Goal: Task Accomplishment & Management: Manage account settings

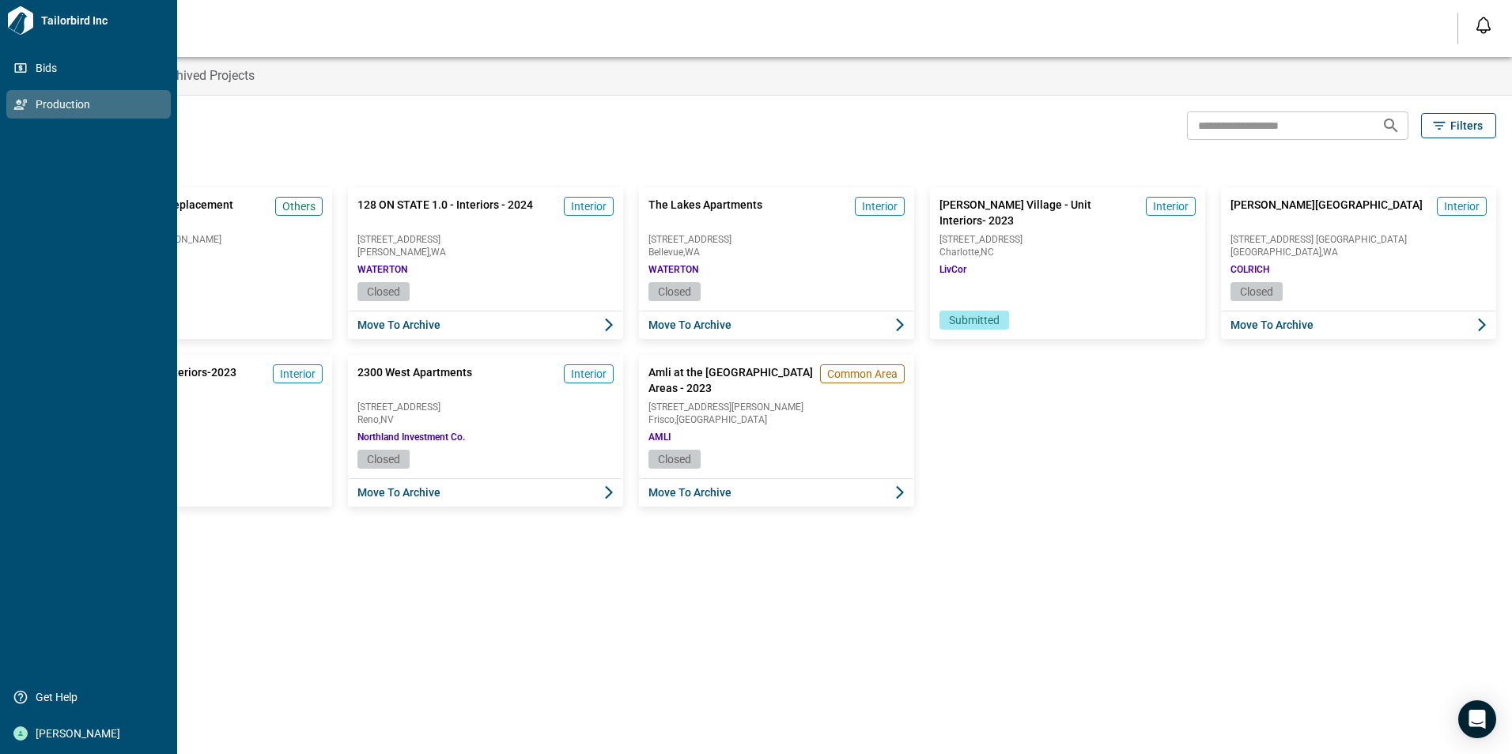
click at [48, 108] on span "Production" at bounding box center [92, 104] width 128 height 16
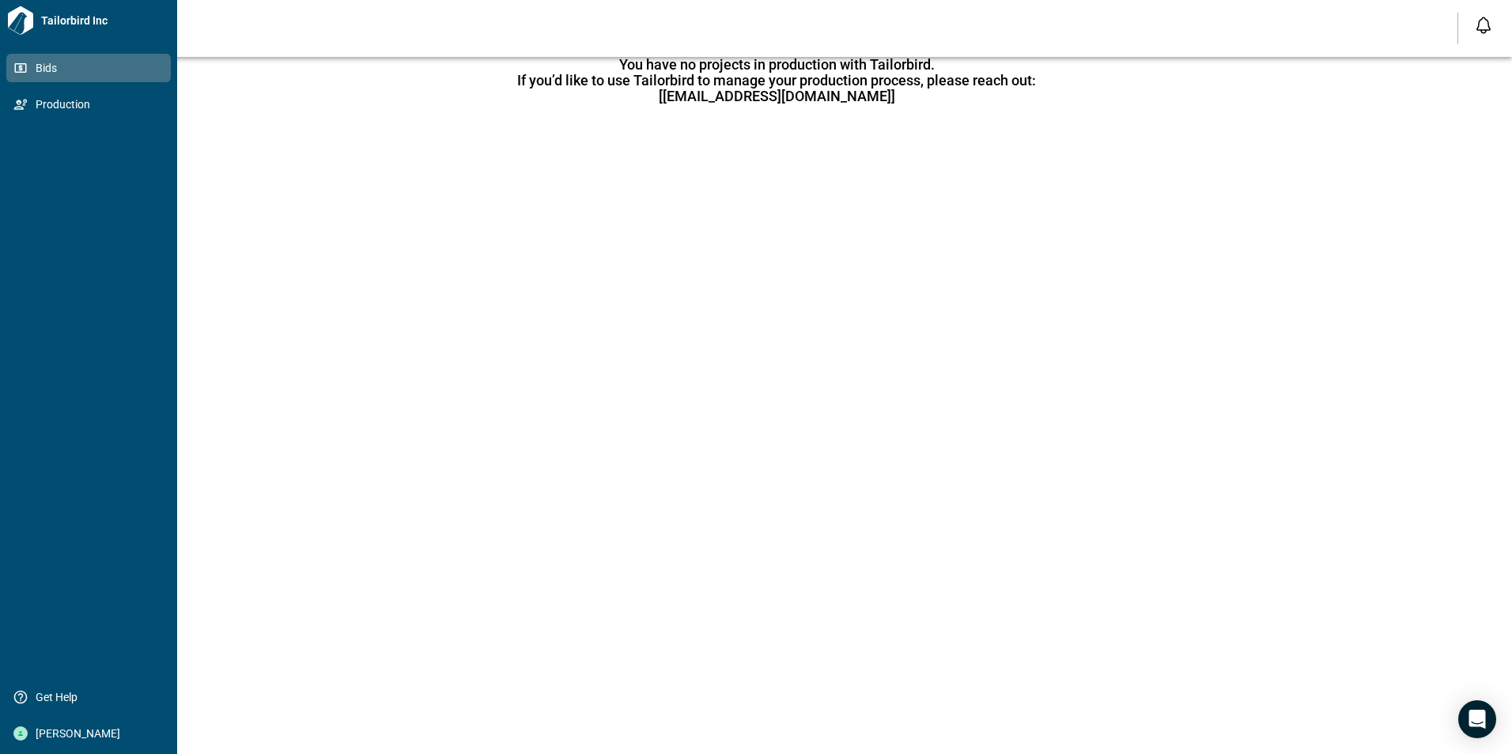
click at [55, 59] on link "Bids" at bounding box center [88, 68] width 164 height 28
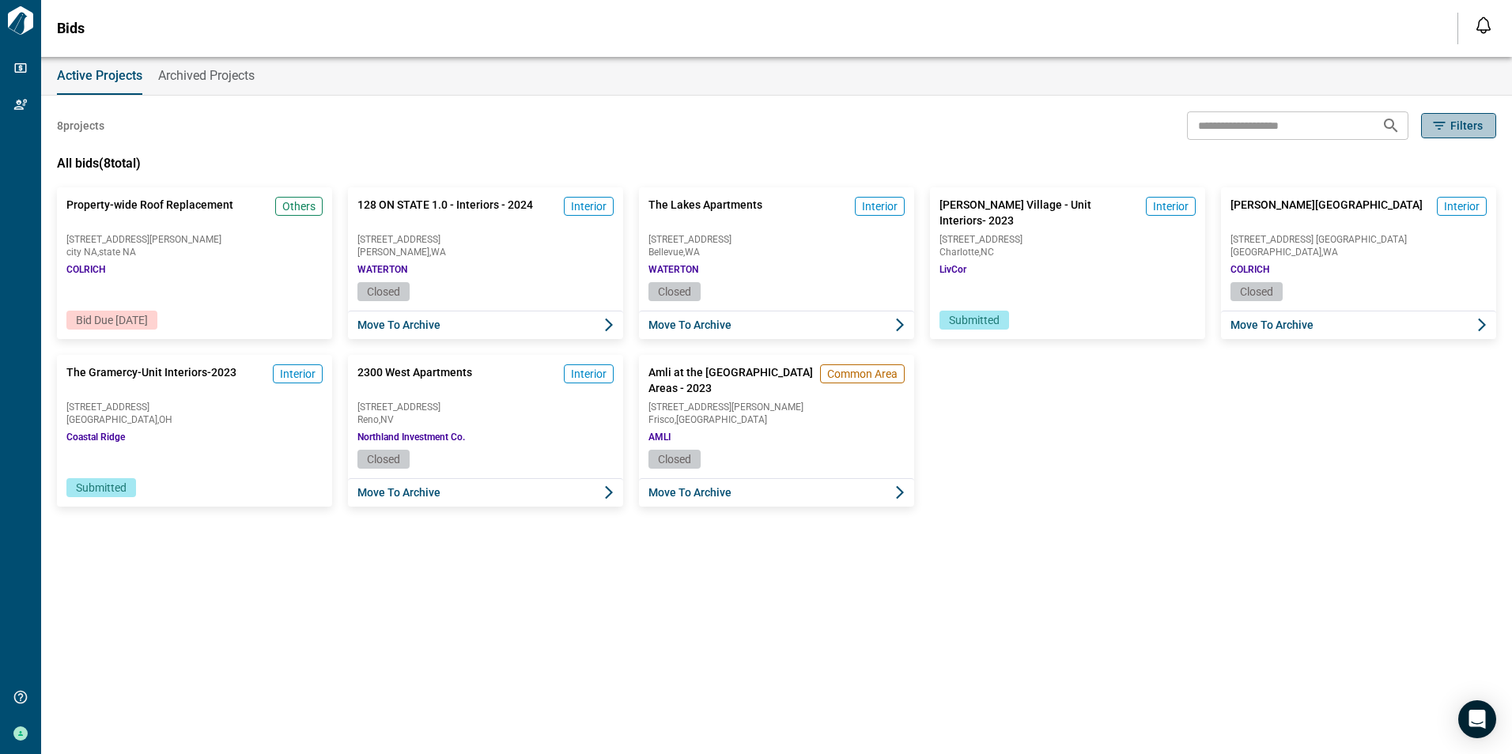
click at [1442, 128] on icon "button" at bounding box center [1439, 126] width 16 height 16
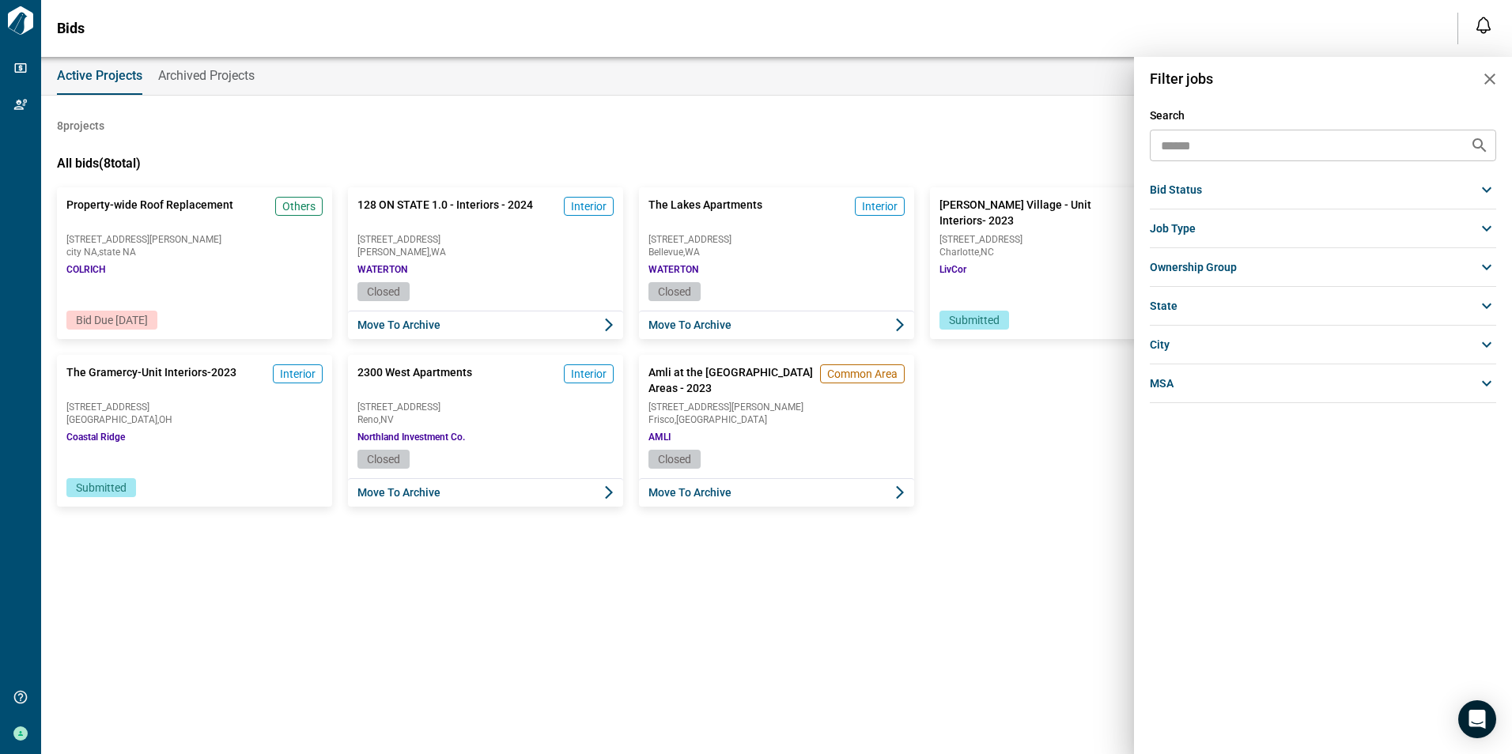
click at [976, 159] on div at bounding box center [756, 377] width 1512 height 754
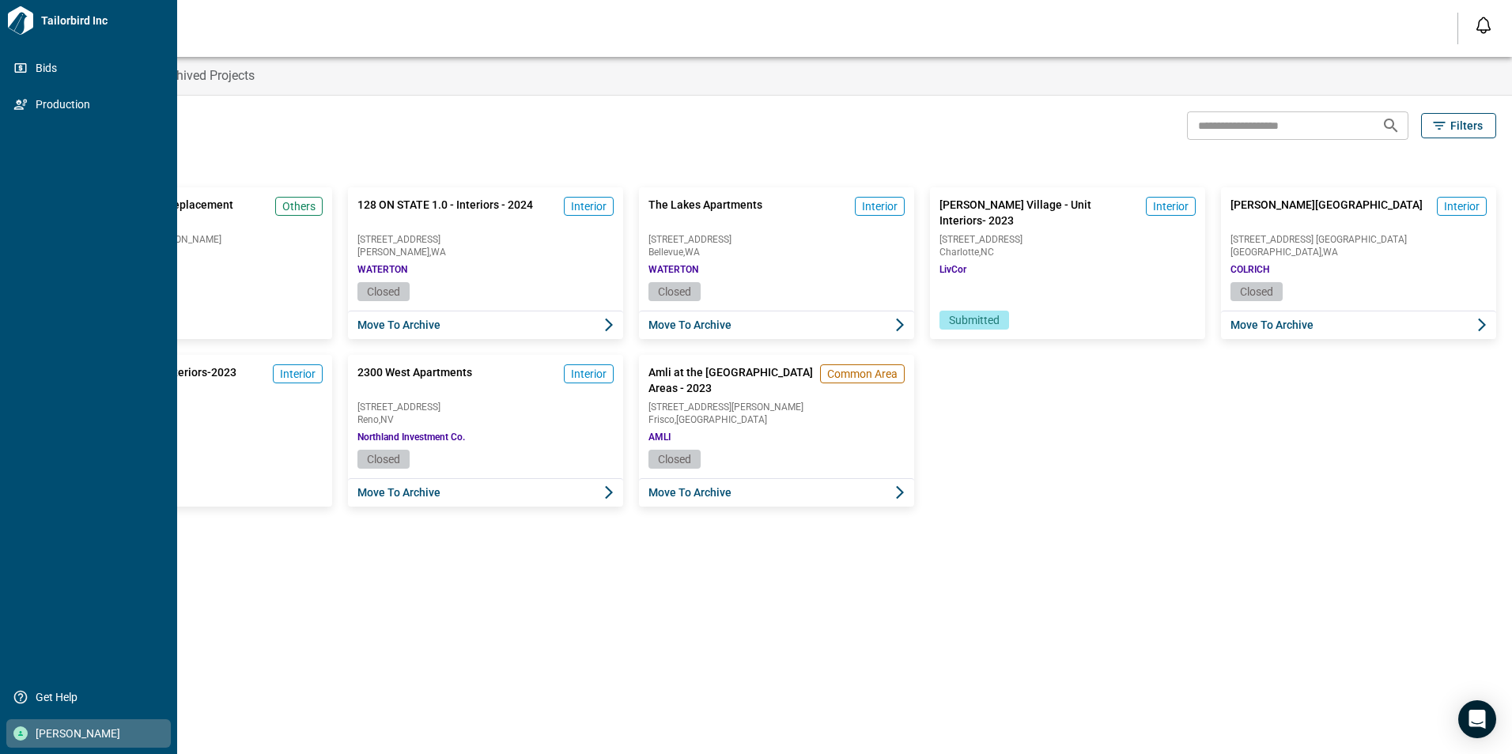
click at [35, 730] on span "[PERSON_NAME]" at bounding box center [92, 734] width 128 height 16
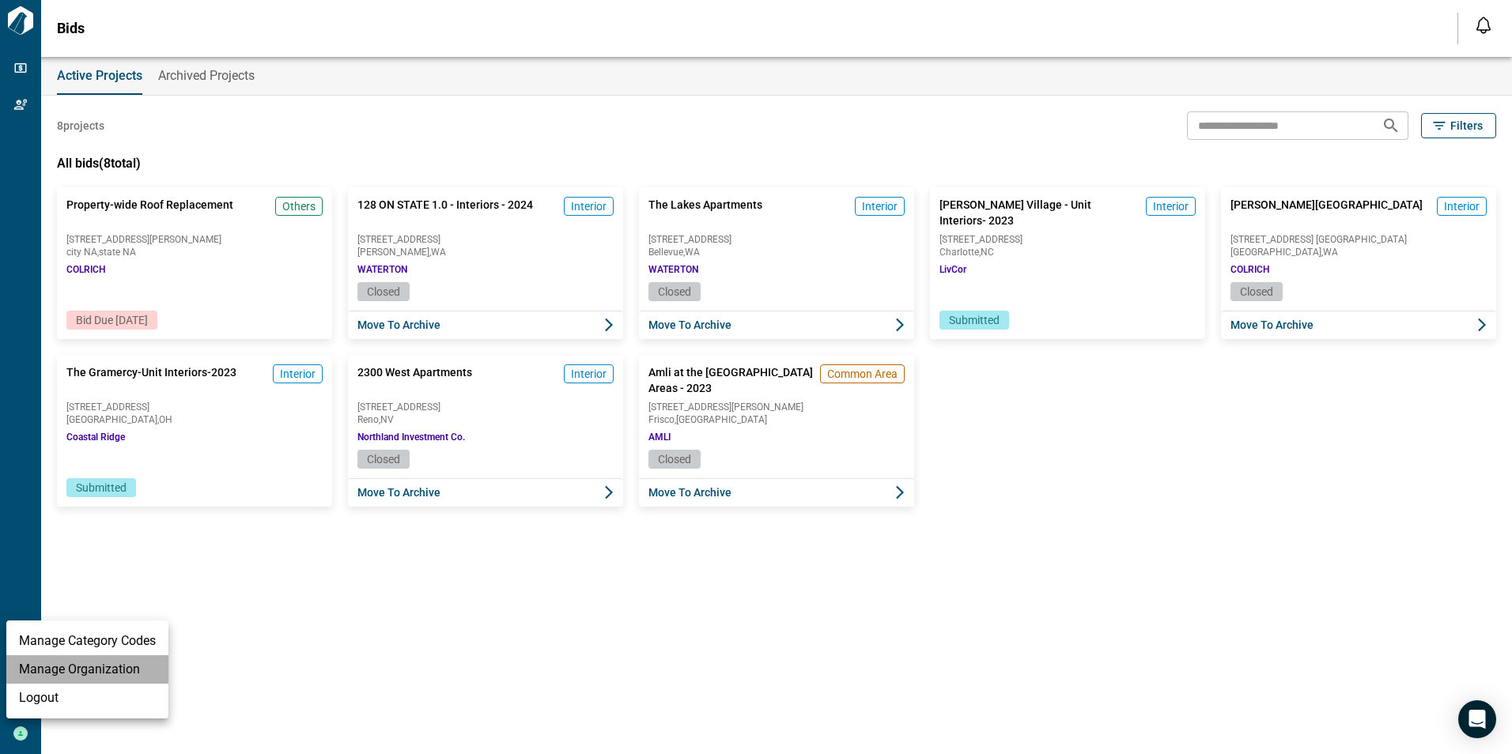
click at [52, 669] on li "Manage Organization" at bounding box center [87, 670] width 162 height 28
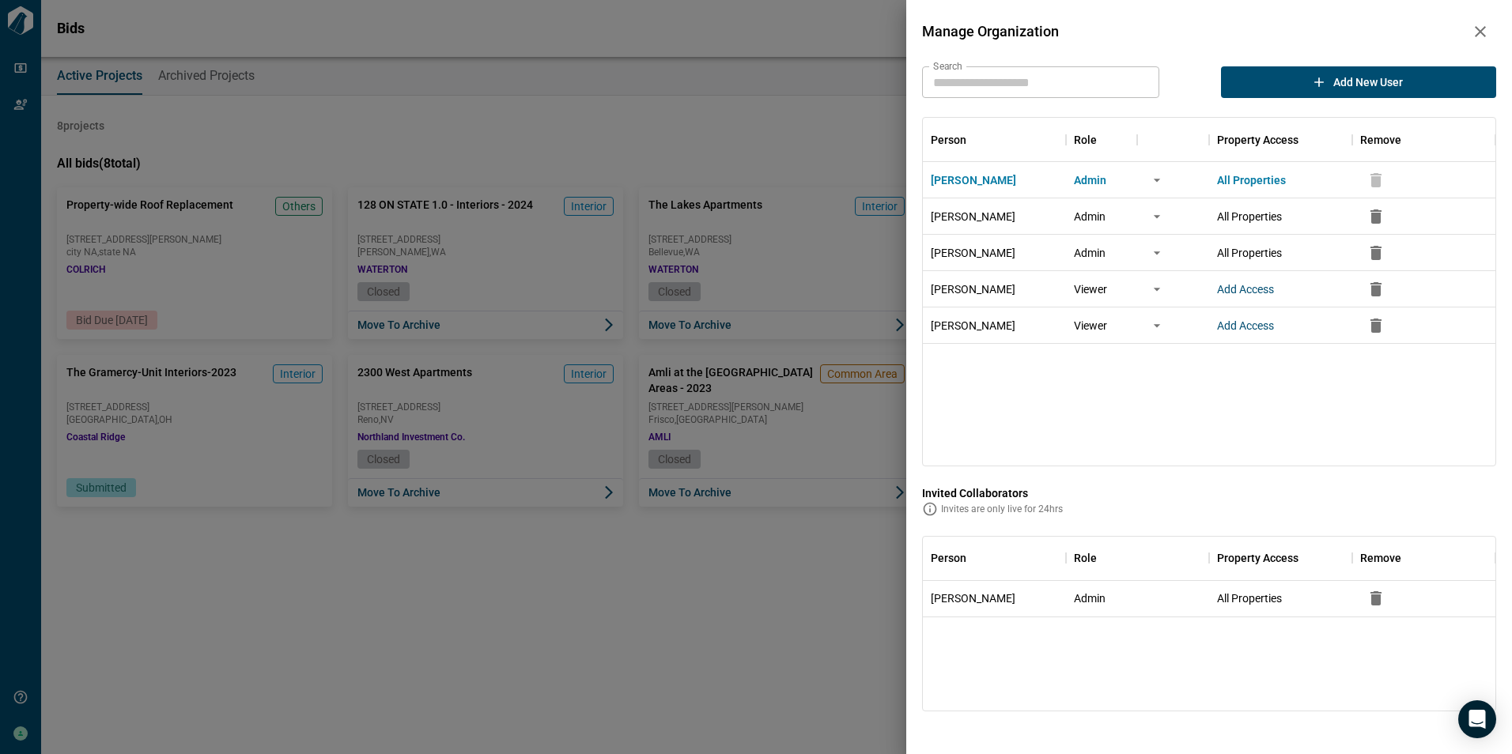
click at [176, 607] on div at bounding box center [756, 377] width 1512 height 754
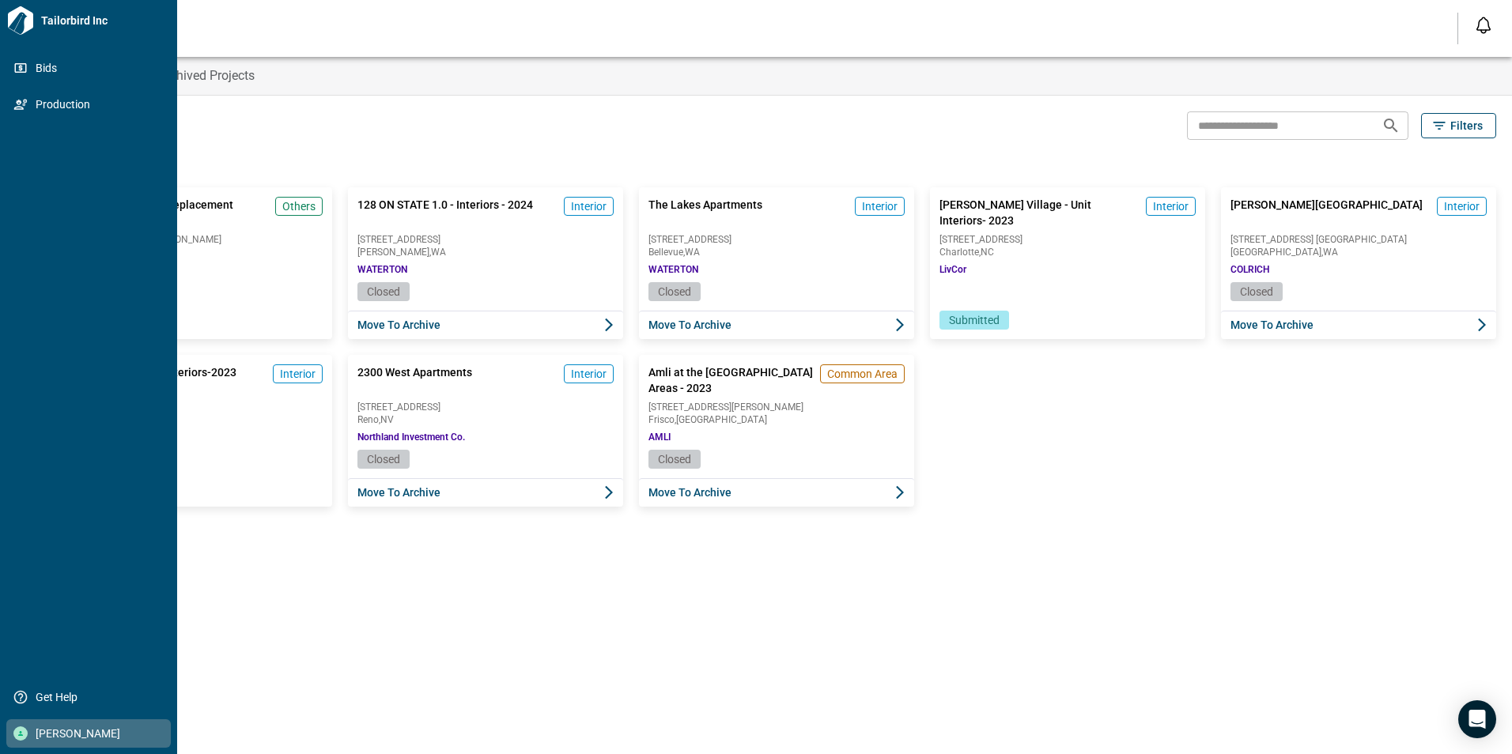
click at [81, 728] on span "[PERSON_NAME]" at bounding box center [92, 734] width 128 height 16
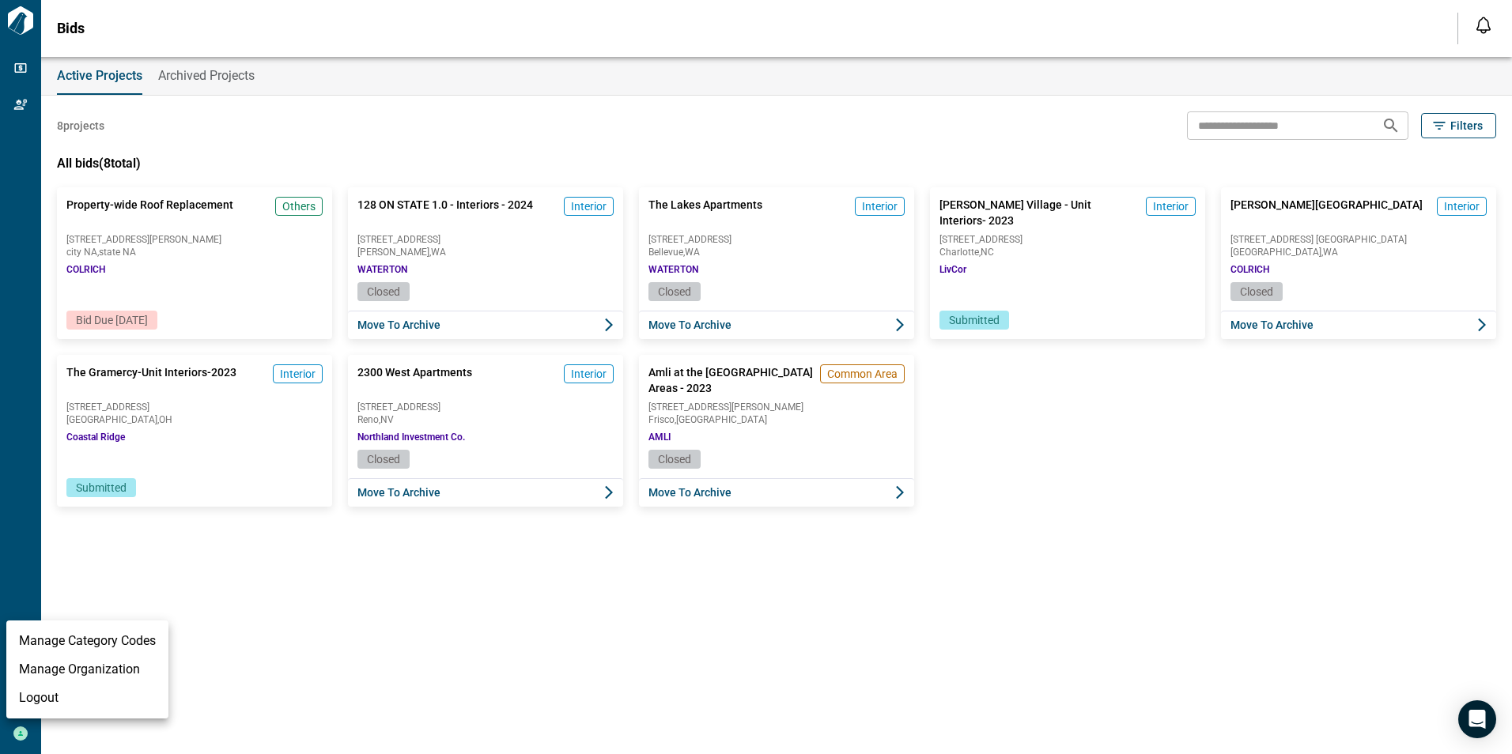
click at [92, 663] on li "Manage Organization" at bounding box center [87, 670] width 162 height 28
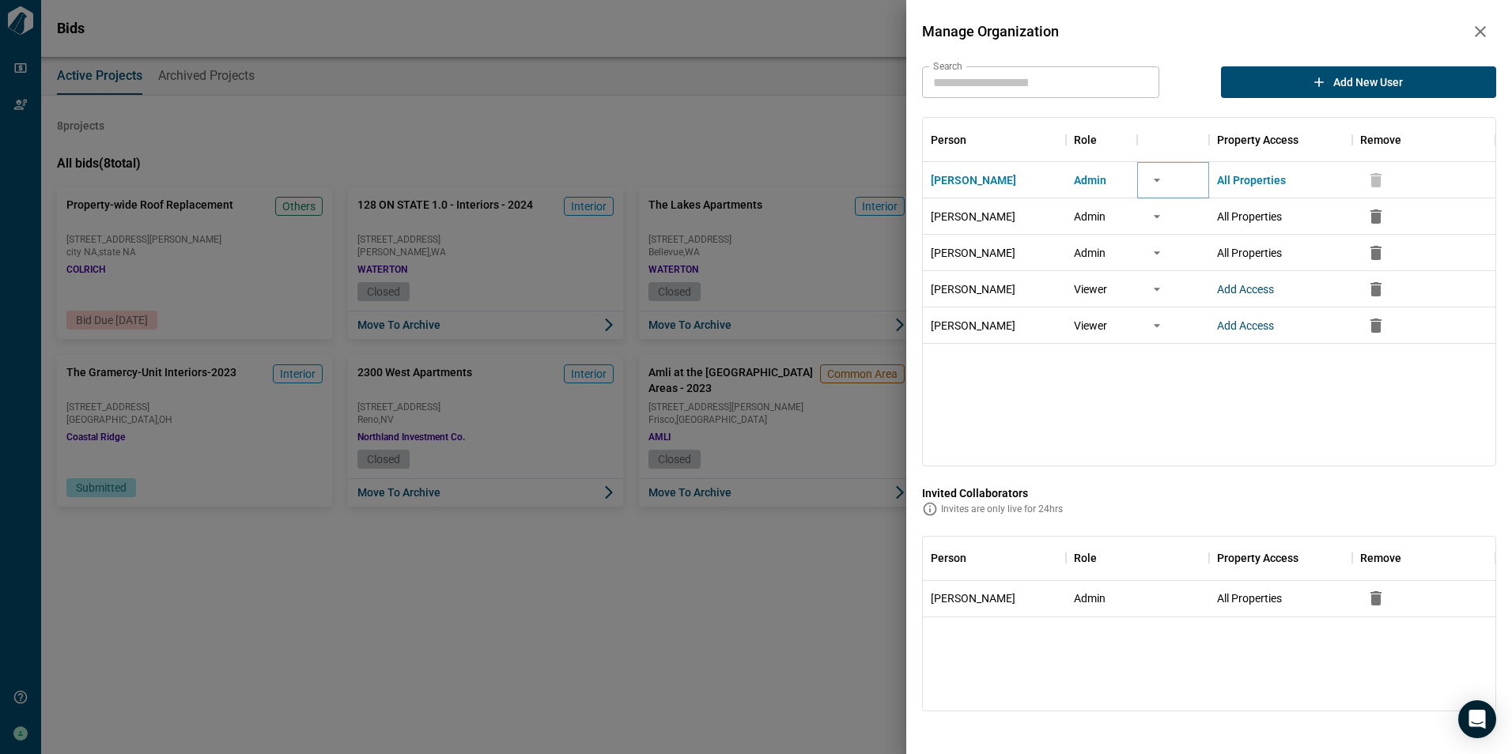
click at [1155, 187] on icon "more" at bounding box center [1157, 180] width 16 height 16
click at [1108, 27] on span "Manage Organization" at bounding box center [1193, 32] width 542 height 16
click at [993, 85] on input "Search" at bounding box center [1040, 82] width 237 height 32
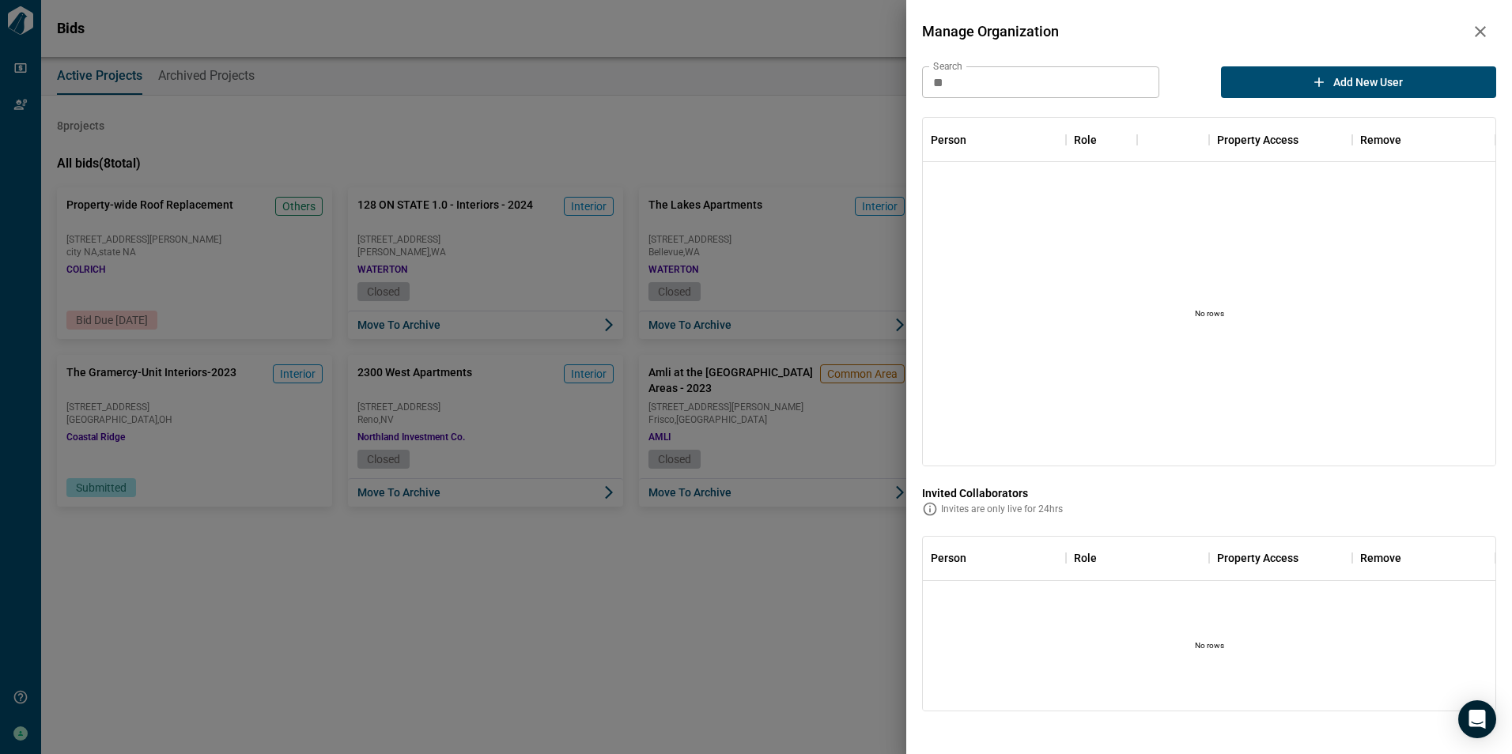
type input "*"
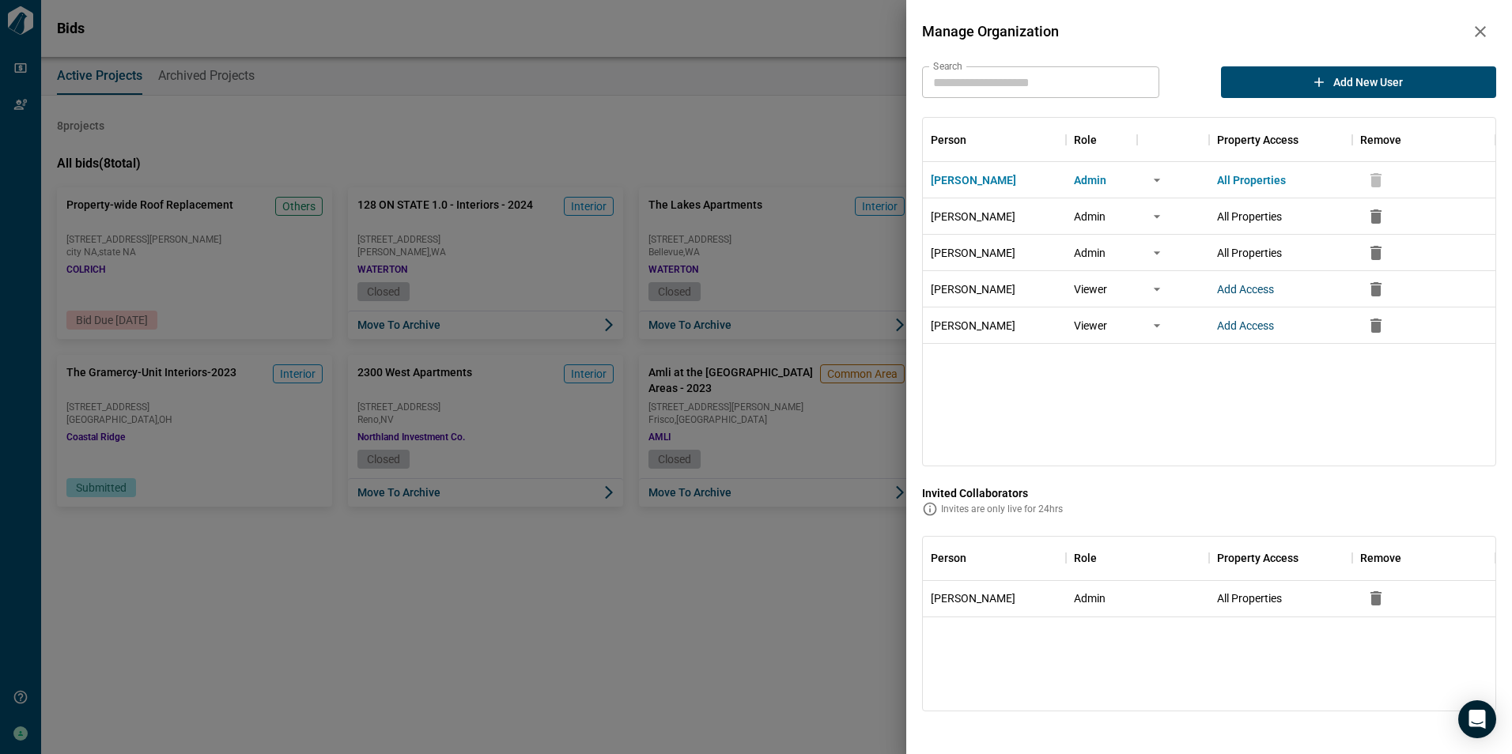
drag, startPoint x: 1477, startPoint y: 28, endPoint x: 1437, endPoint y: 19, distance: 41.3
click at [1437, 19] on div "Manage Organization" at bounding box center [1209, 32] width 574 height 32
click at [1480, 36] on icon "button" at bounding box center [1480, 31] width 19 height 19
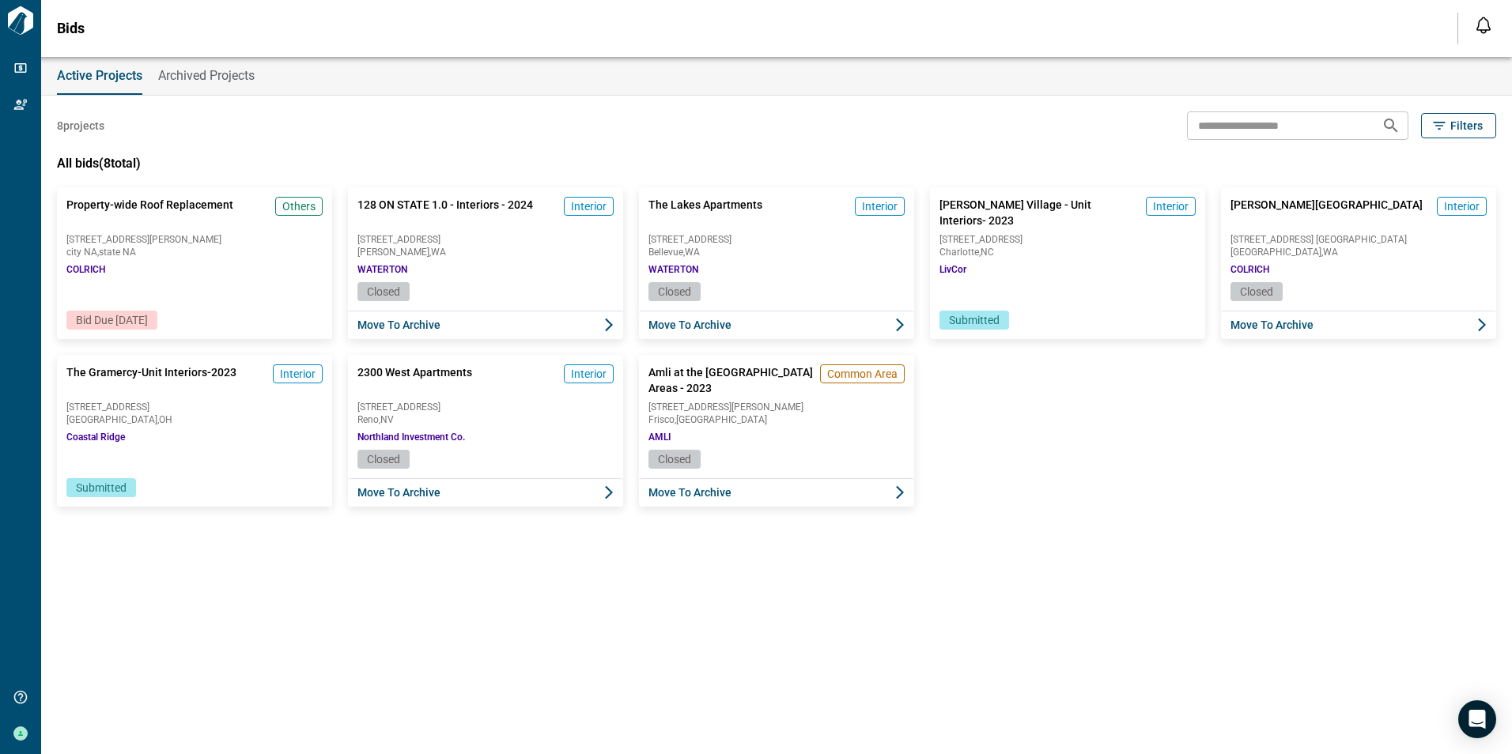
click at [1488, 22] on icon "Open notification feed" at bounding box center [1483, 23] width 13 height 13
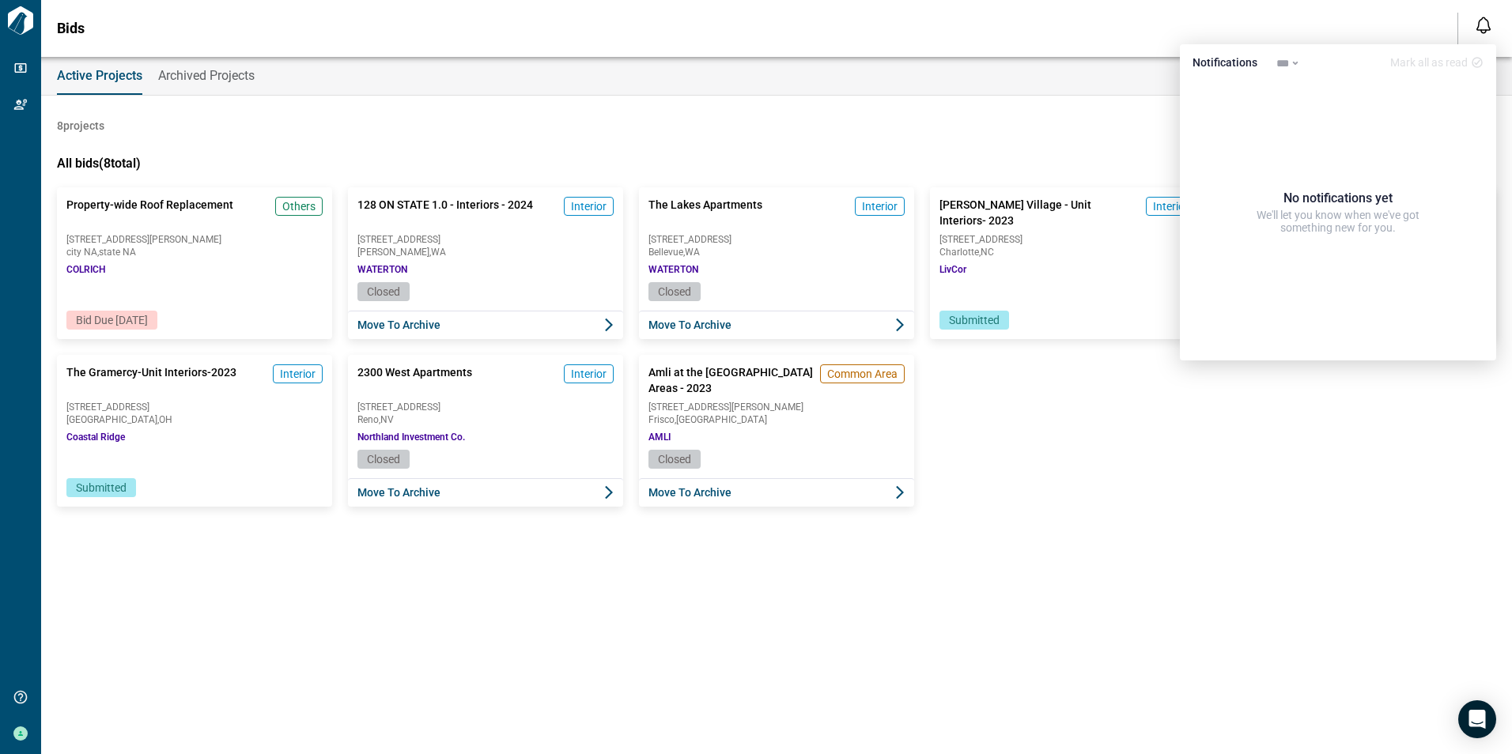
click at [1386, 23] on div "Bids Notifications *** ****** **** Mark all as read No notifications yet We'll …" at bounding box center [756, 28] width 1512 height 57
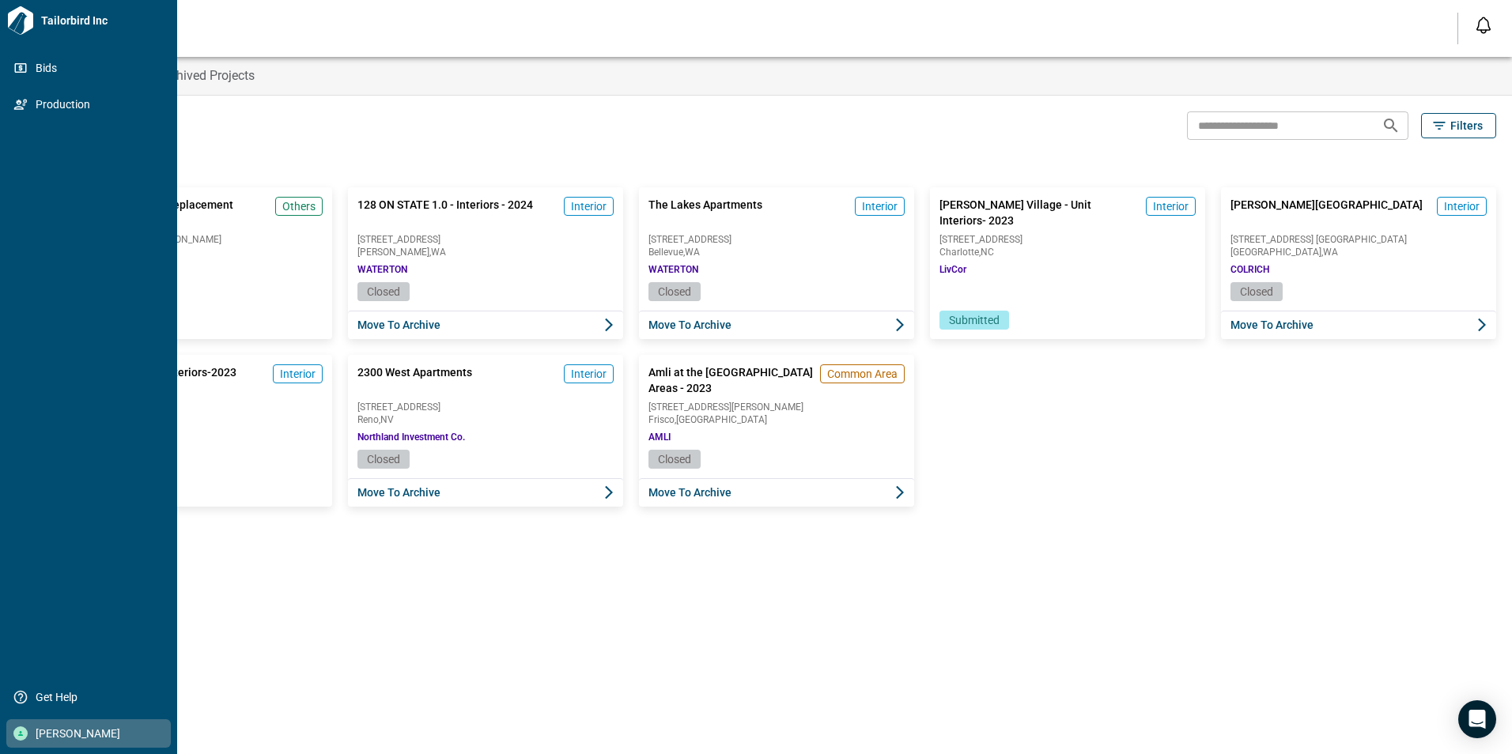
click at [58, 734] on span "[PERSON_NAME]" at bounding box center [92, 734] width 128 height 16
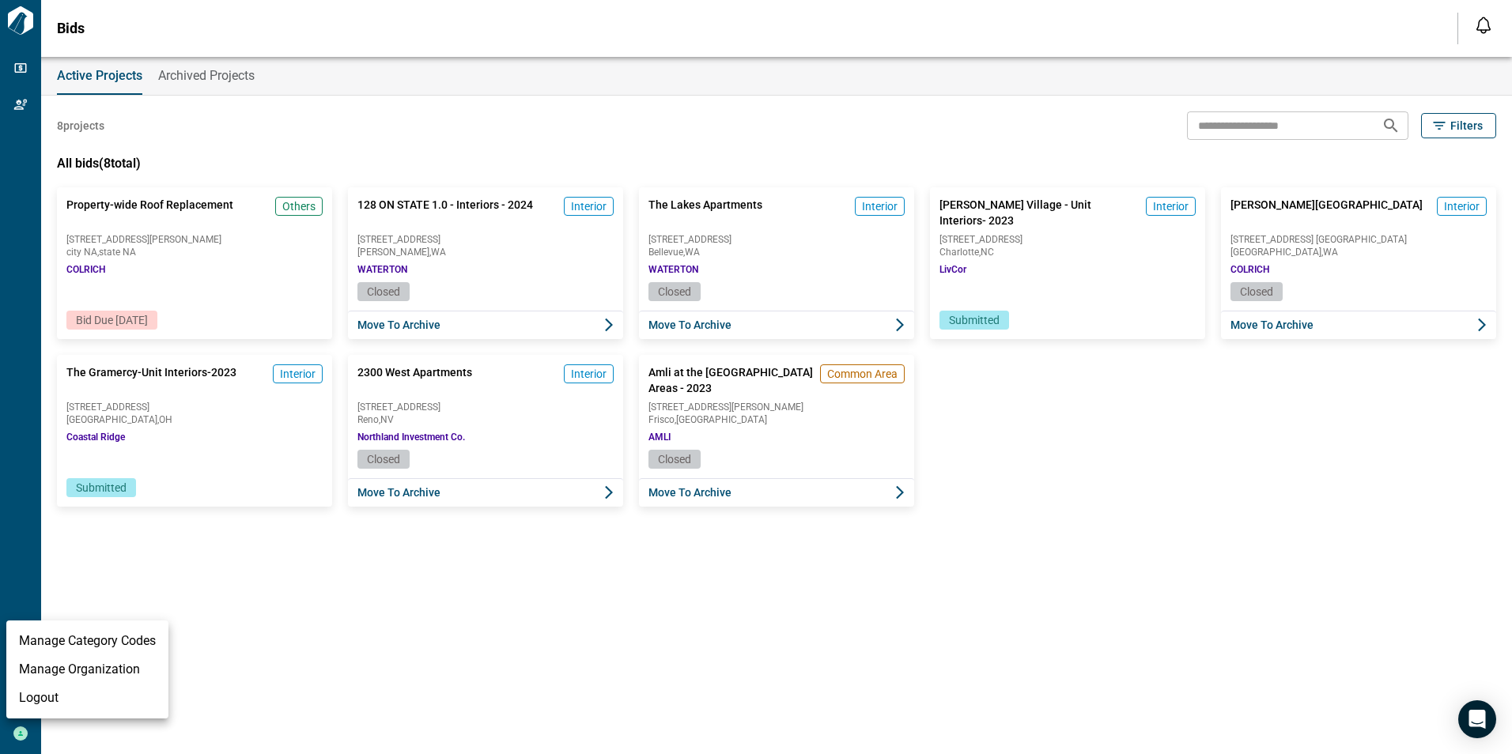
click at [21, 731] on div at bounding box center [756, 377] width 1512 height 754
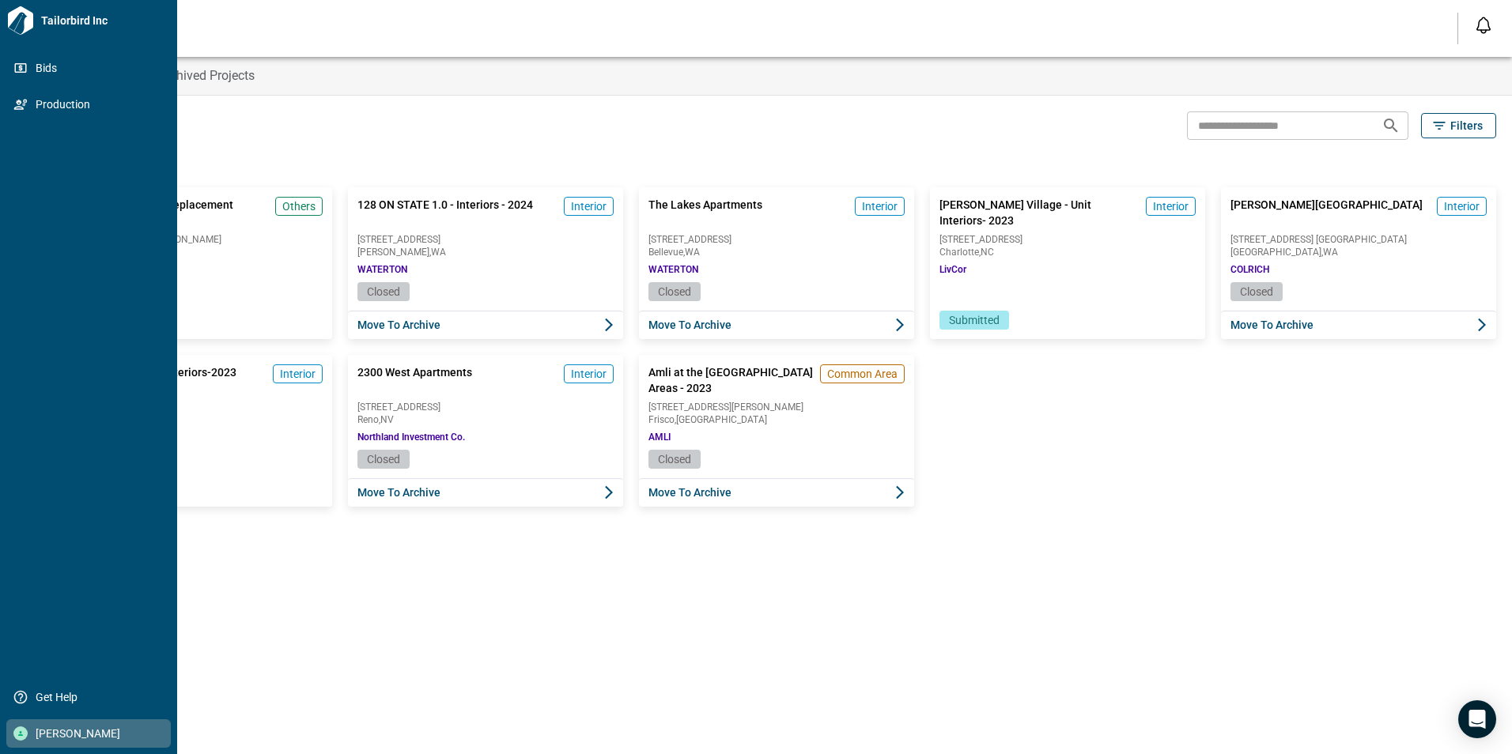
click at [41, 721] on div "[PERSON_NAME]" at bounding box center [88, 734] width 164 height 28
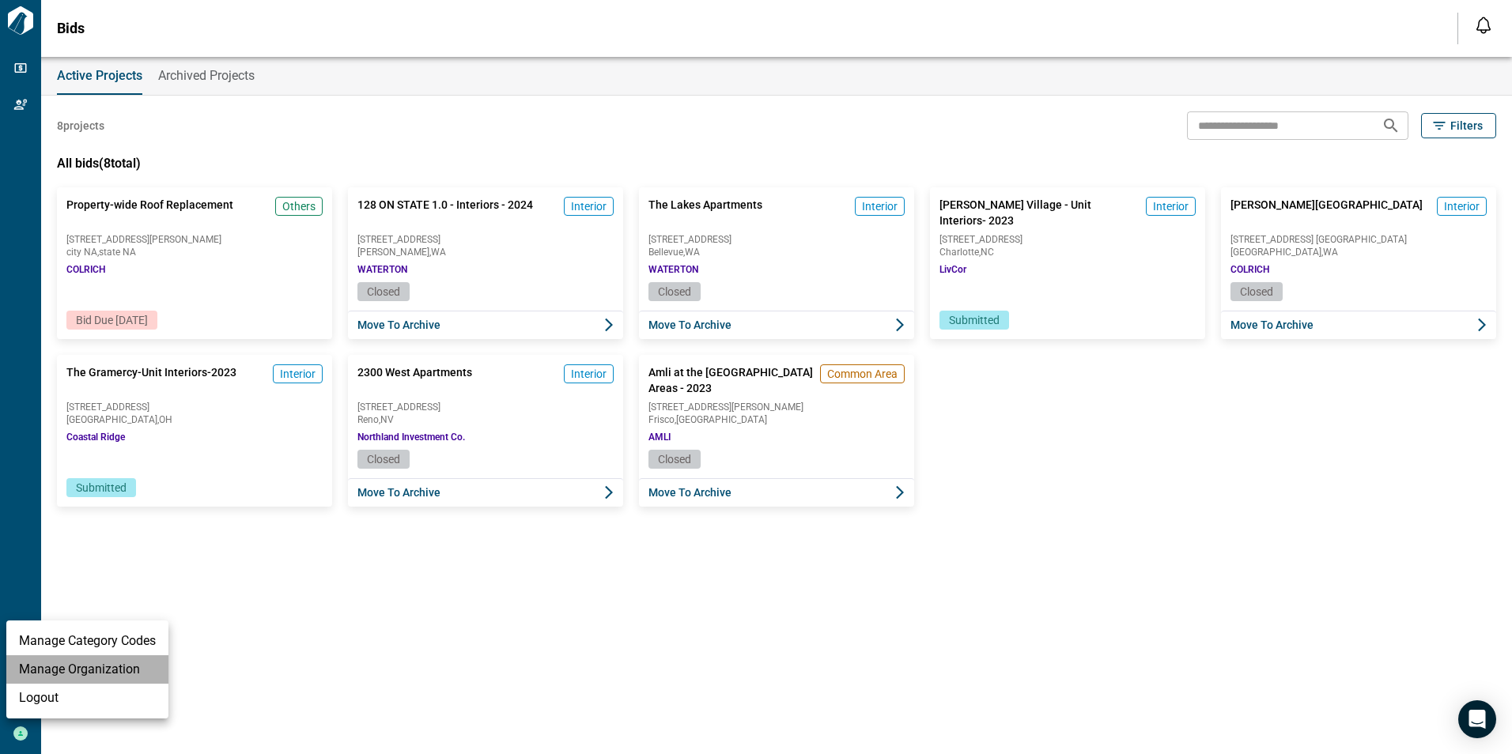
click at [77, 663] on li "Manage Organization" at bounding box center [87, 670] width 162 height 28
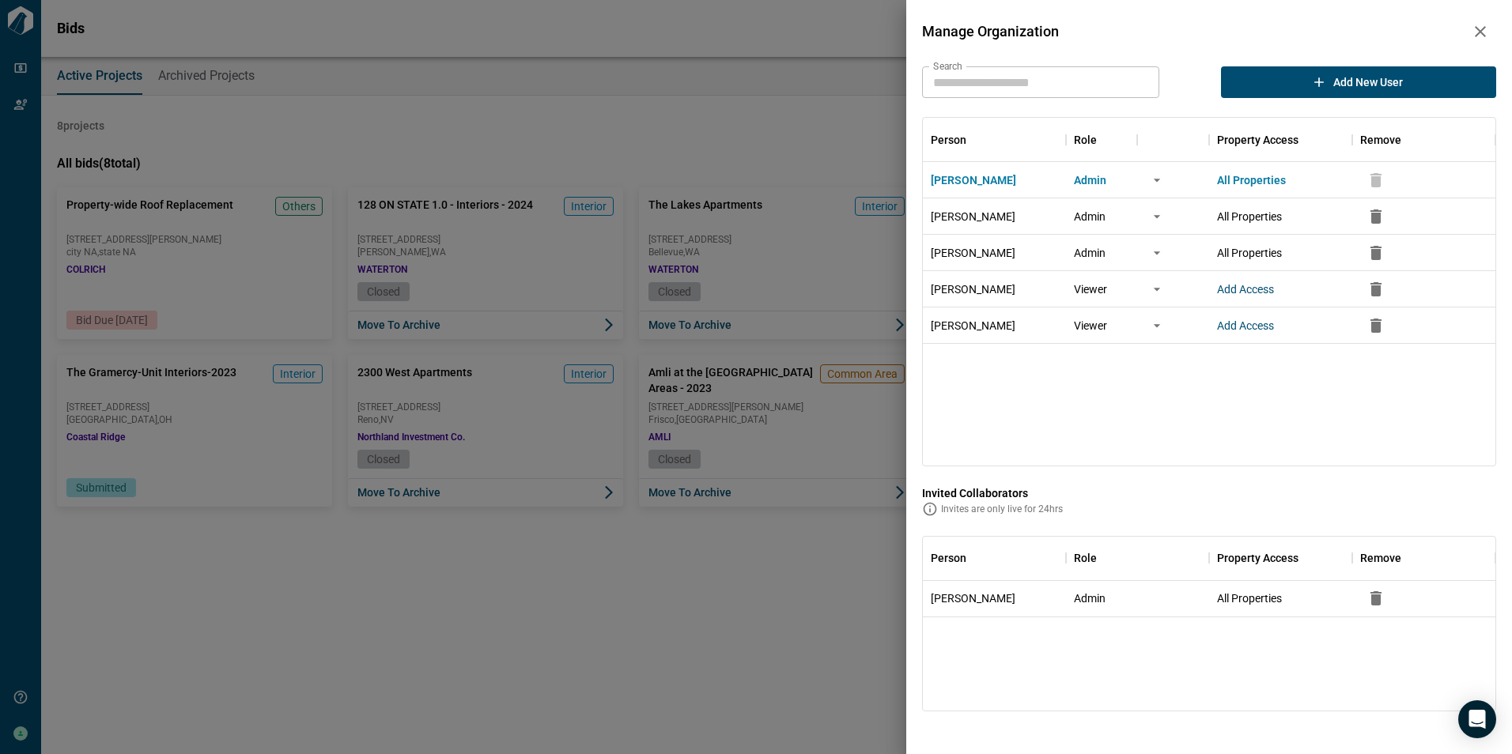
click at [755, 124] on div at bounding box center [756, 377] width 1512 height 754
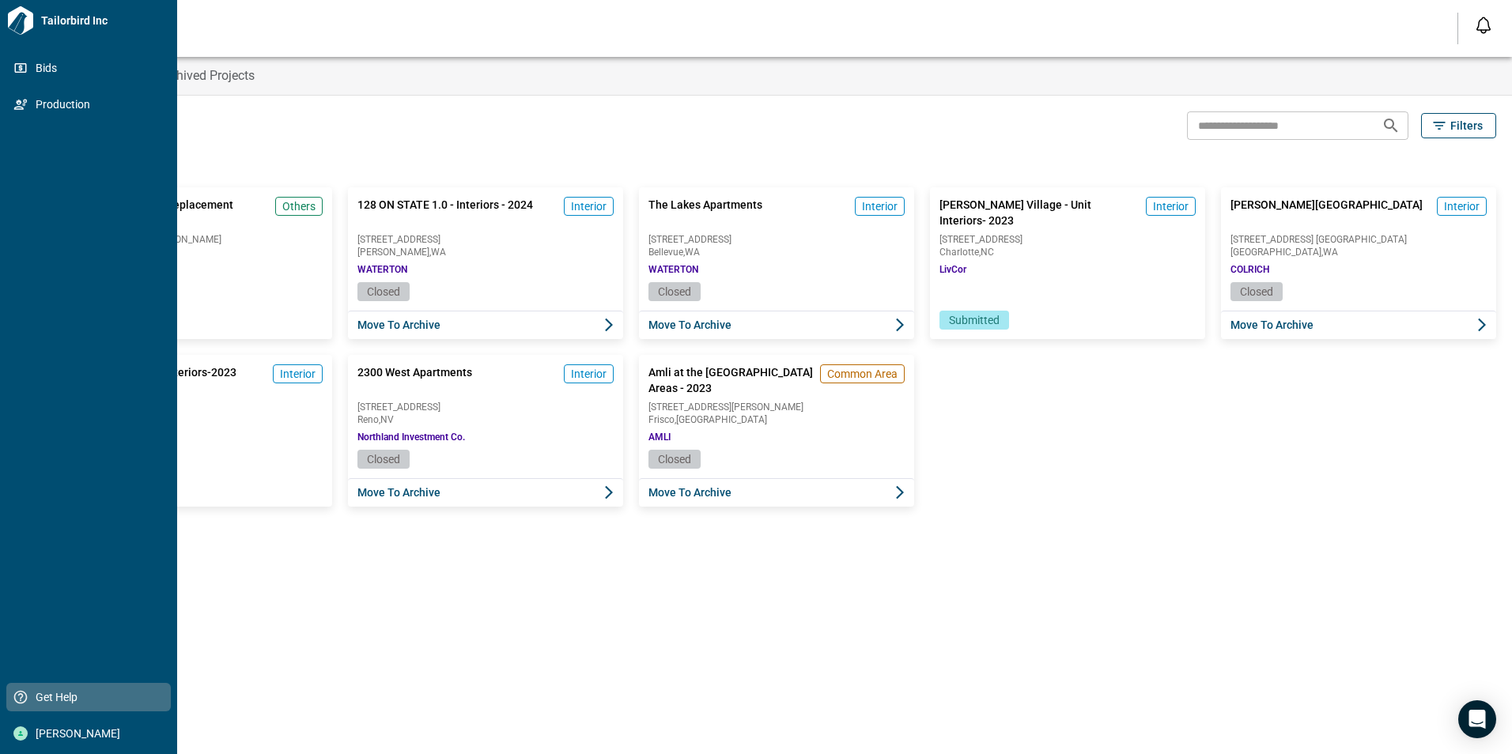
click at [39, 695] on span "Get Help" at bounding box center [92, 698] width 128 height 16
click at [60, 694] on span "Get Help" at bounding box center [92, 698] width 128 height 16
click at [66, 691] on span "Get Help" at bounding box center [92, 698] width 128 height 16
click at [42, 697] on span "Get Help" at bounding box center [92, 698] width 128 height 16
click at [18, 695] on icon at bounding box center [20, 697] width 13 height 13
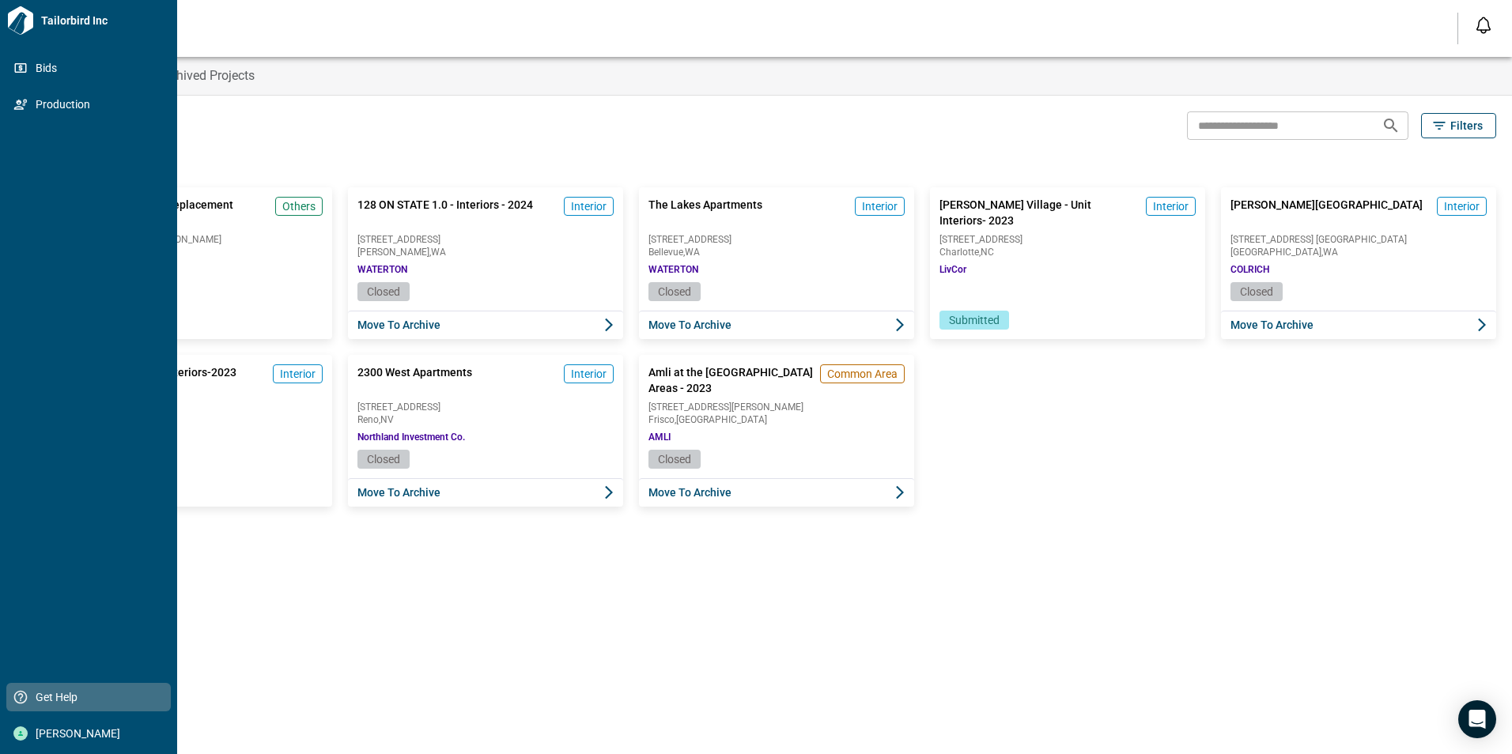
click at [60, 696] on span "Get Help" at bounding box center [92, 698] width 128 height 16
click at [25, 22] on icon at bounding box center [20, 20] width 25 height 28
click at [61, 66] on span "Bids" at bounding box center [92, 68] width 128 height 16
click at [61, 98] on span "Production" at bounding box center [92, 104] width 128 height 16
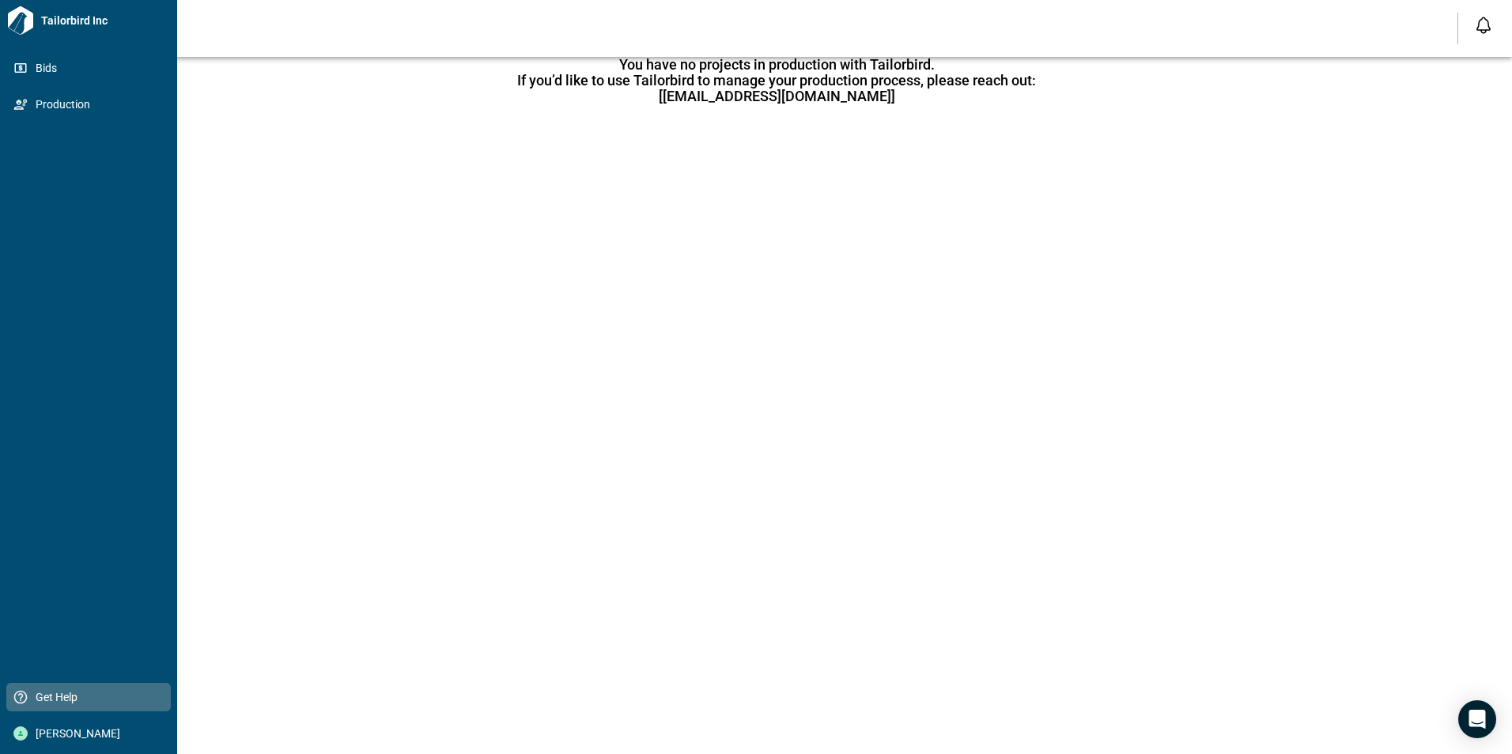
click at [61, 693] on span "Get Help" at bounding box center [92, 698] width 128 height 16
click at [10, 701] on div "Get Help" at bounding box center [88, 697] width 164 height 28
click at [42, 691] on span "Get Help" at bounding box center [92, 698] width 128 height 16
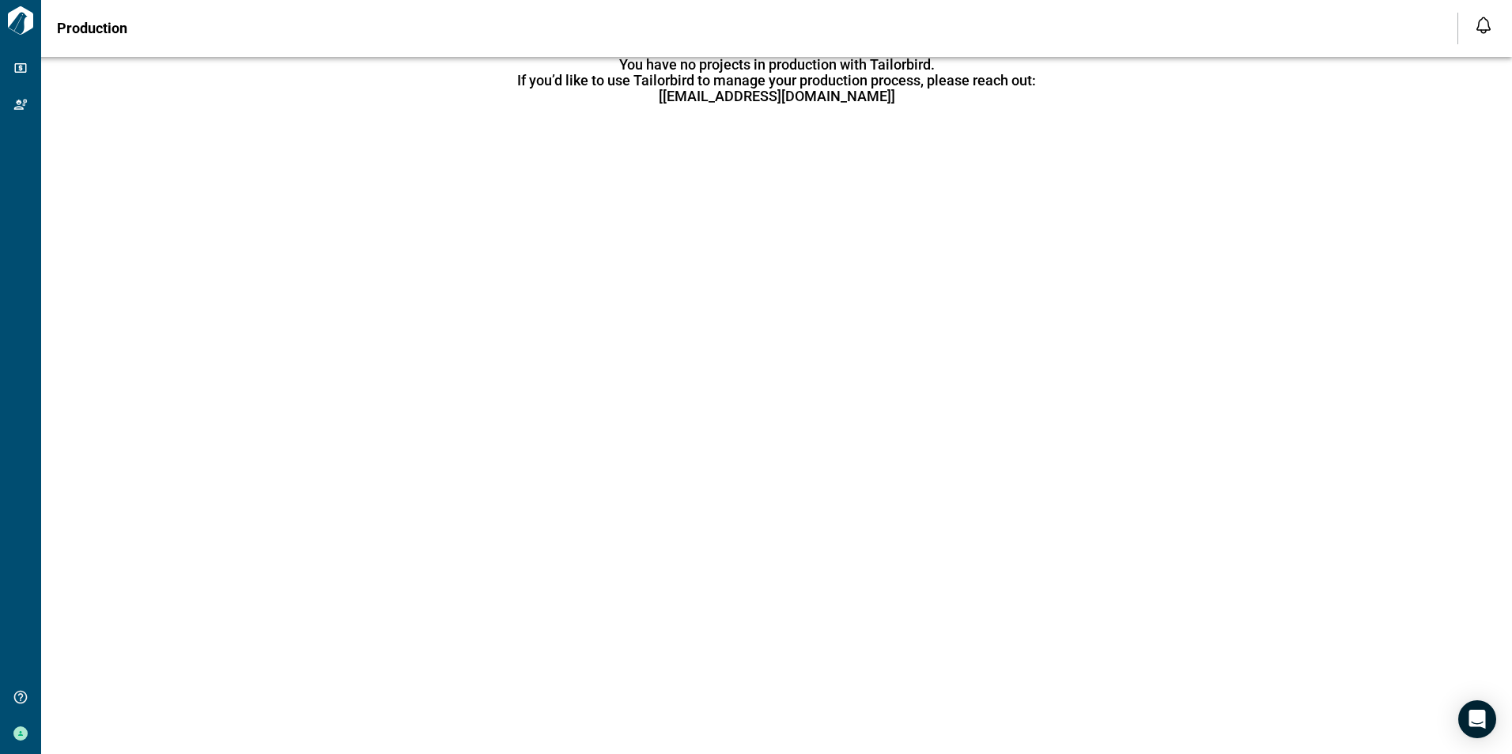
click at [1311, 36] on div "Production Notifications *** ****** **** Mark all as read No notifications yet …" at bounding box center [756, 28] width 1512 height 57
click at [1295, 6] on div "Production Notifications *** ****** **** Mark all as read No notifications yet …" at bounding box center [756, 28] width 1512 height 57
